Goal: Task Accomplishment & Management: Use online tool/utility

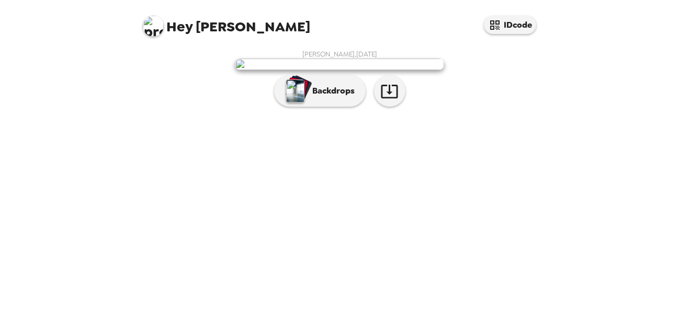
scroll to position [44, 0]
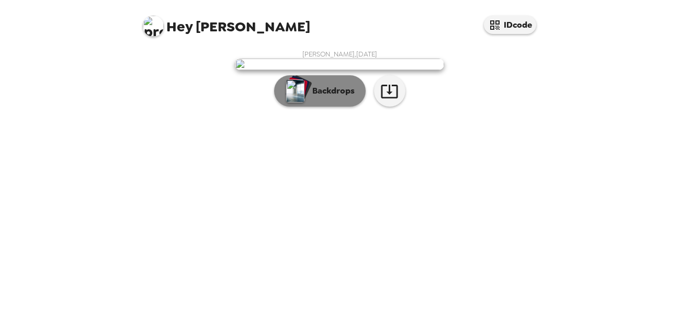
click at [314, 97] on p "Backdrops" at bounding box center [331, 91] width 48 height 13
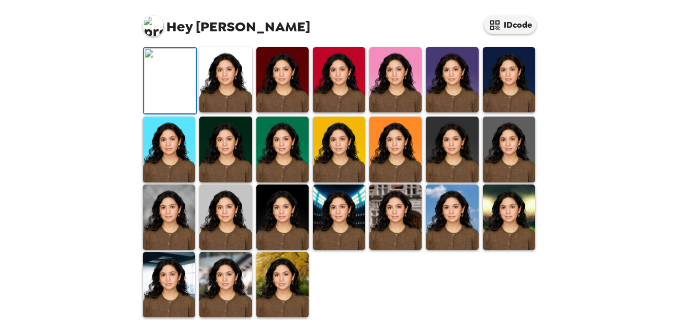
scroll to position [0, 0]
